Goal: Transaction & Acquisition: Purchase product/service

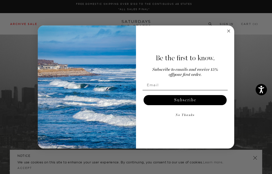
click at [231, 32] on circle "Close dialog" at bounding box center [229, 31] width 6 height 6
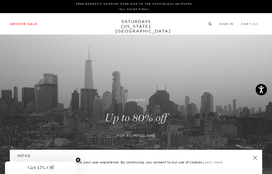
click at [8, 97] on link "Accessories" at bounding box center [13, 96] width 16 height 4
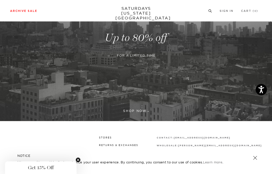
scroll to position [86, 0]
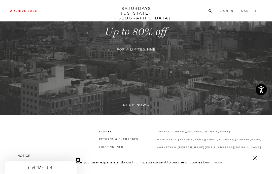
click at [149, 104] on link at bounding box center [136, 31] width 272 height 167
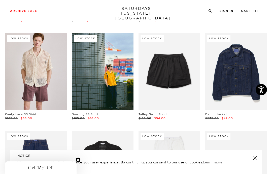
scroll to position [425, 0]
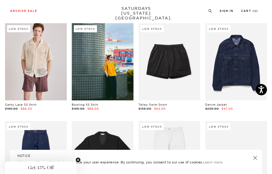
click at [86, 62] on link at bounding box center [103, 61] width 62 height 77
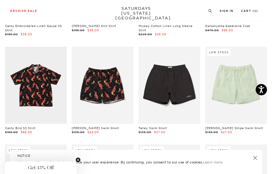
scroll to position [1393, 0]
